Goal: Information Seeking & Learning: Learn about a topic

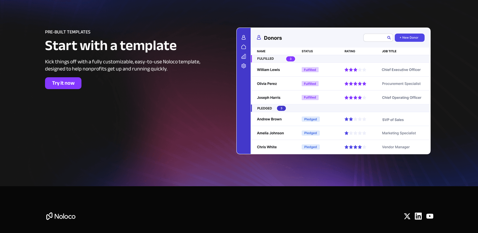
scroll to position [2636, 0]
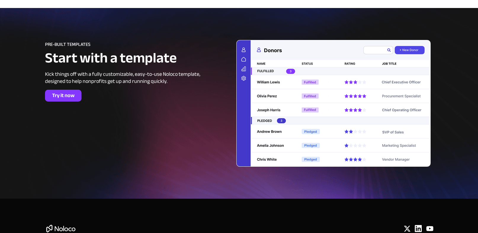
click at [347, 114] on img at bounding box center [333, 103] width 194 height 127
click at [57, 98] on span "Try it now" at bounding box center [63, 95] width 36 height 7
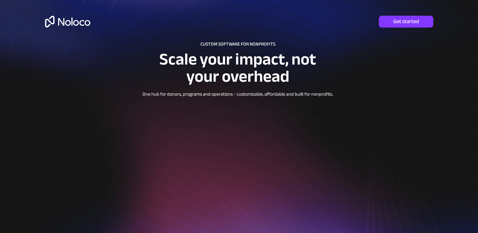
click at [113, 53] on div at bounding box center [239, 146] width 426 height 293
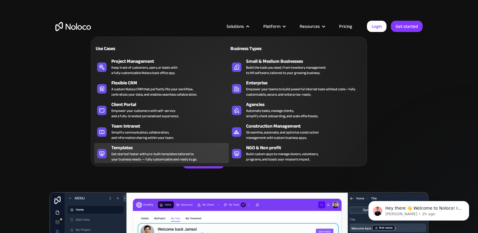
click at [130, 160] on div "Get started faster with pre-built templates tailored to your business needs — f…" at bounding box center [154, 156] width 86 height 11
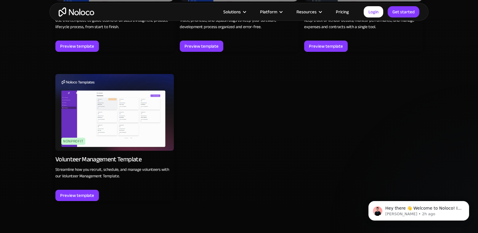
scroll to position [1783, 0]
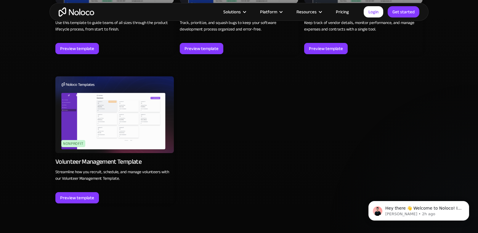
click at [116, 127] on img at bounding box center [114, 114] width 118 height 77
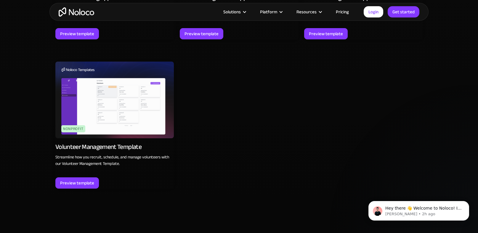
scroll to position [1795, 0]
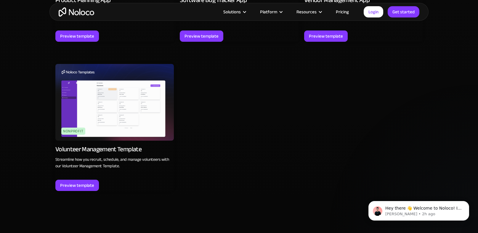
click at [105, 113] on img at bounding box center [114, 102] width 118 height 77
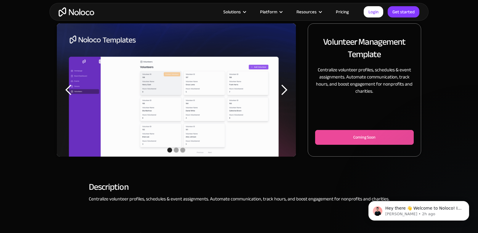
scroll to position [80, 0]
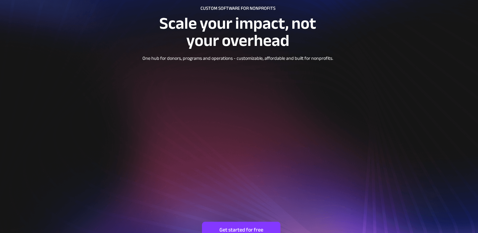
scroll to position [37, 0]
